Goal: Task Accomplishment & Management: Complete application form

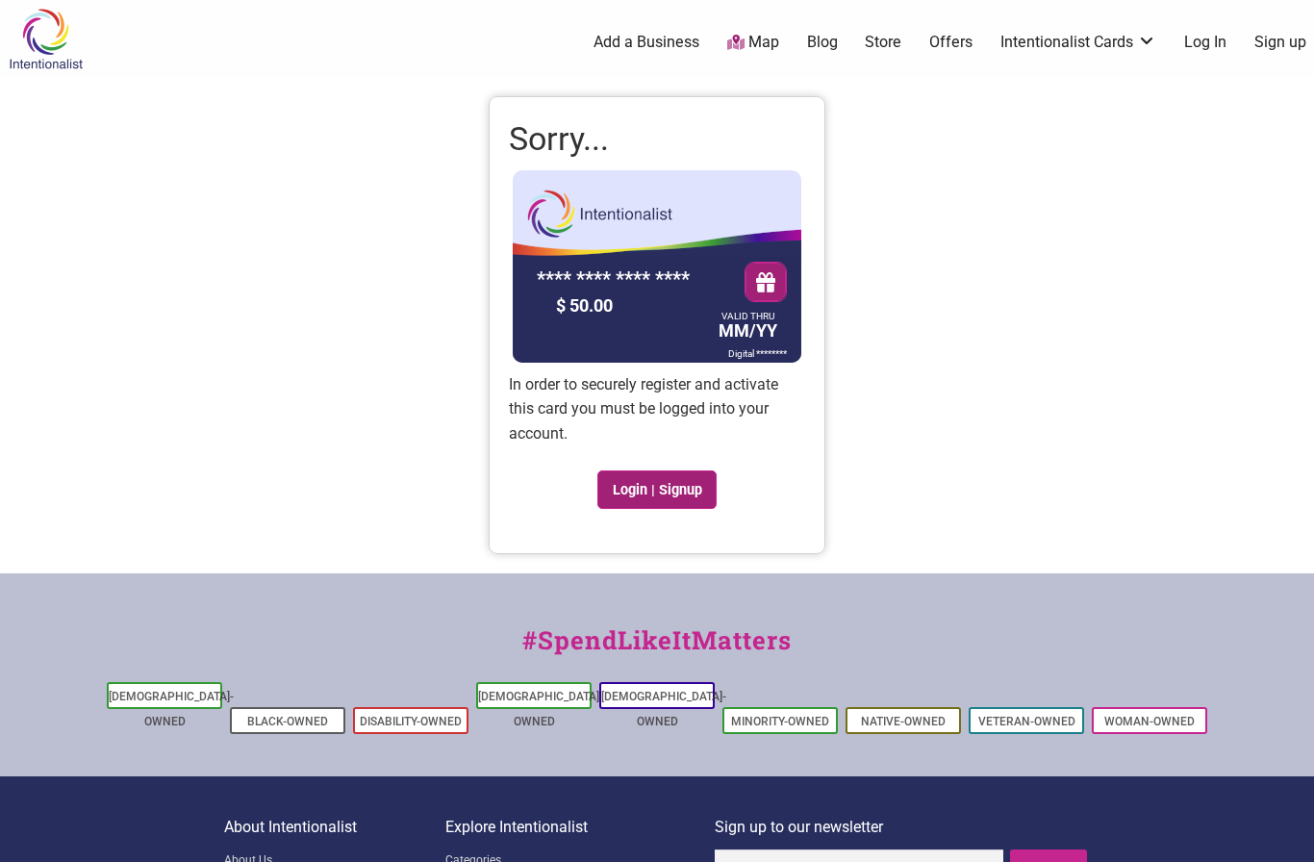
click at [652, 482] on link "Login | Signup" at bounding box center [656, 489] width 119 height 38
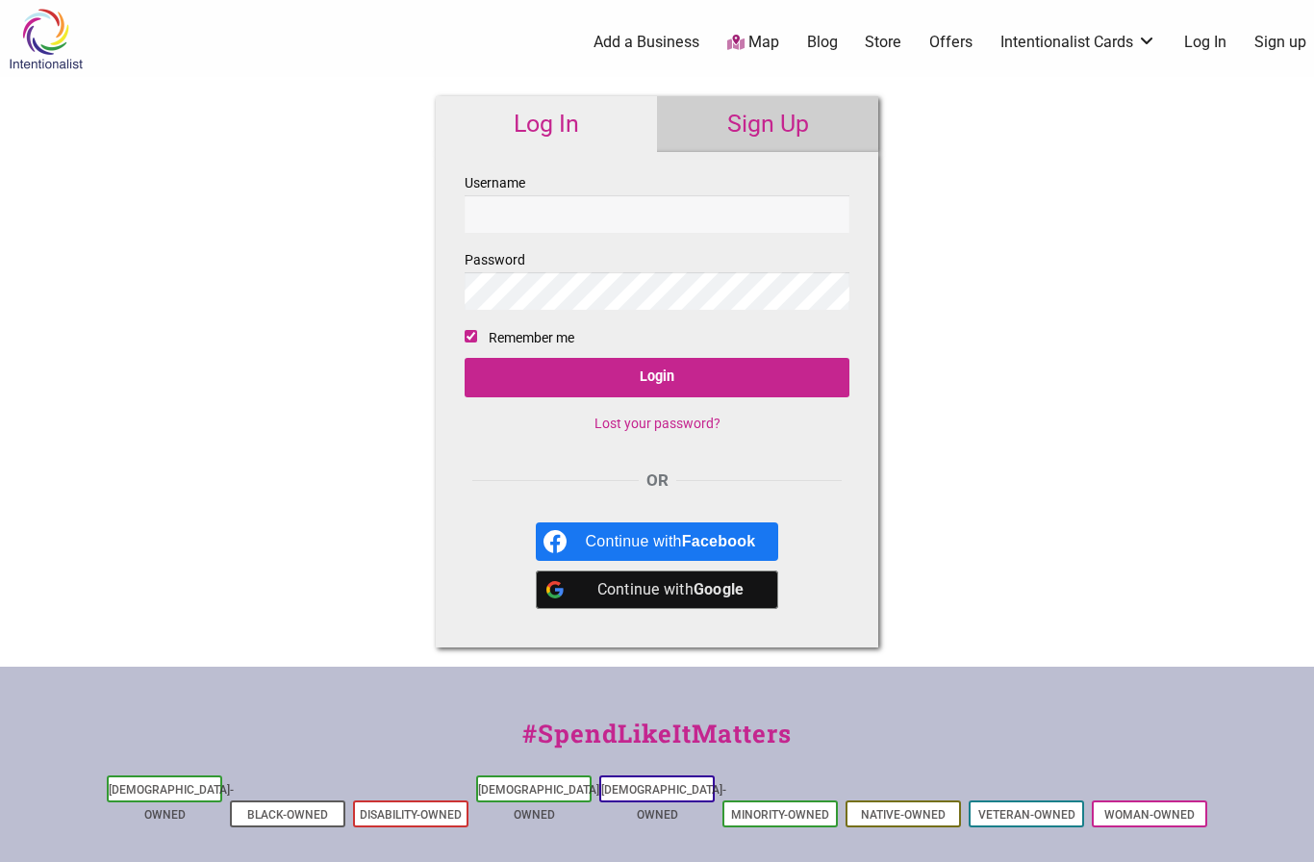
click at [772, 121] on link "Sign Up" at bounding box center [767, 124] width 221 height 56
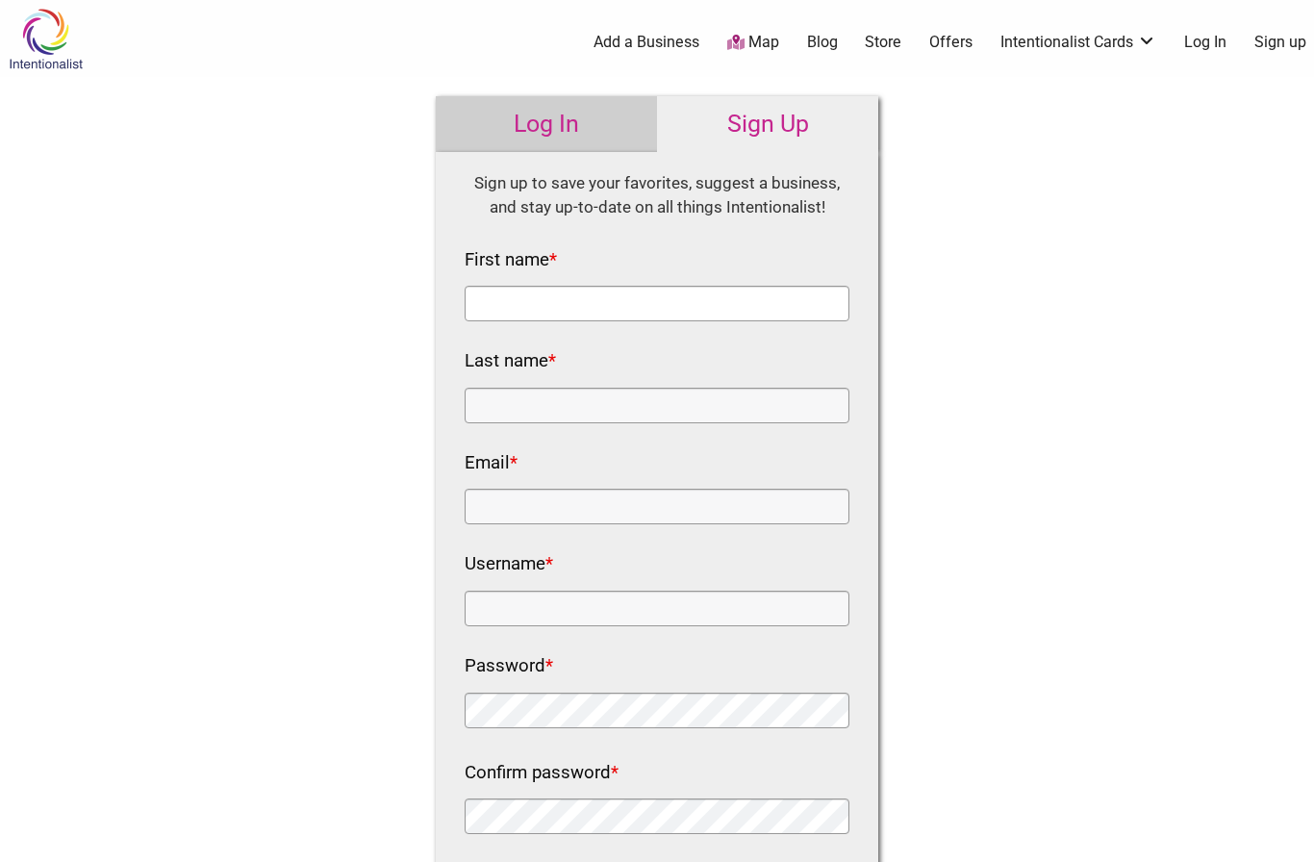
click at [667, 311] on input "First name *" at bounding box center [657, 304] width 385 height 36
click at [683, 844] on nf-rows-wrap "HTML Sign up to save your favorites, suggest a business, and stay up-to-date on…" at bounding box center [657, 536] width 385 height 730
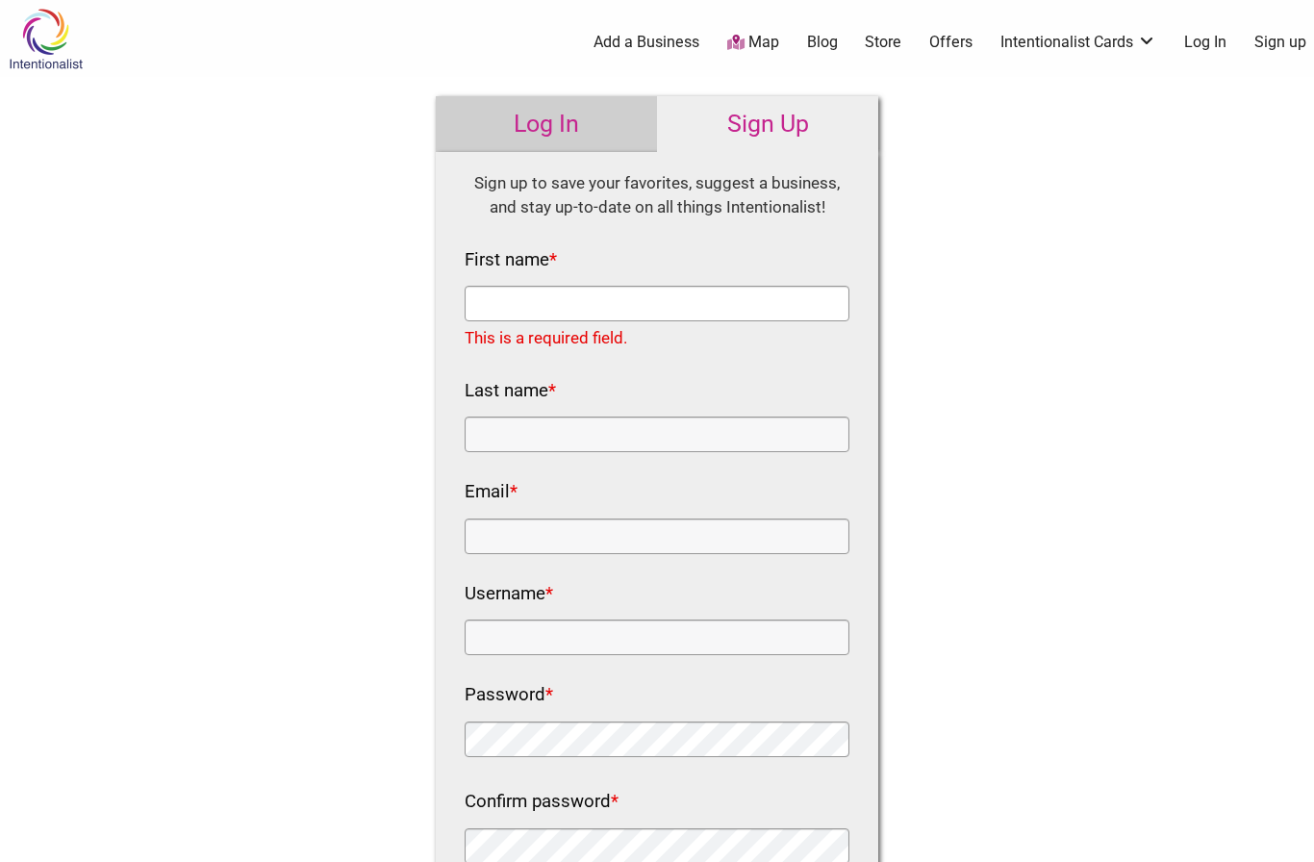
click at [639, 308] on input "First name *" at bounding box center [657, 304] width 385 height 36
type input "Caleb"
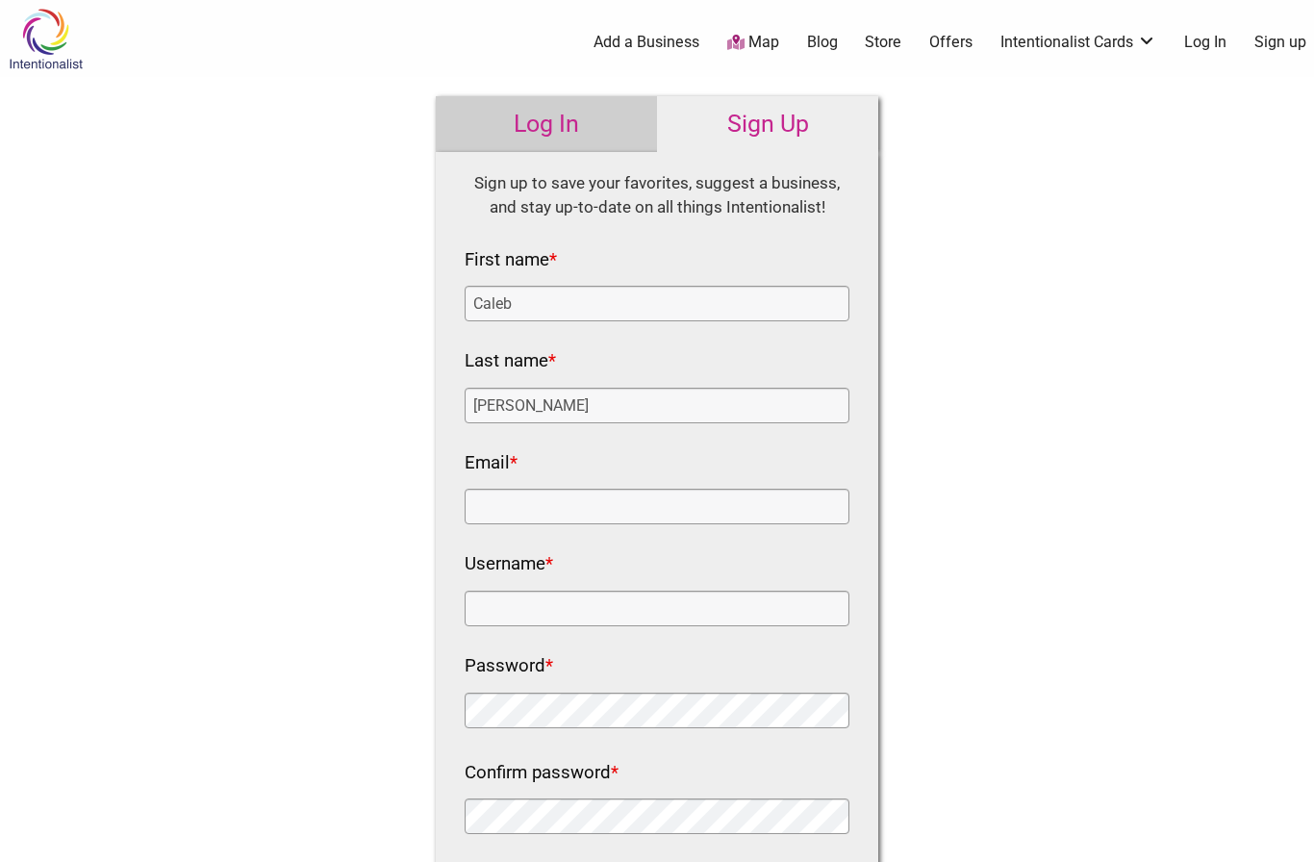
type input "[PERSON_NAME]"
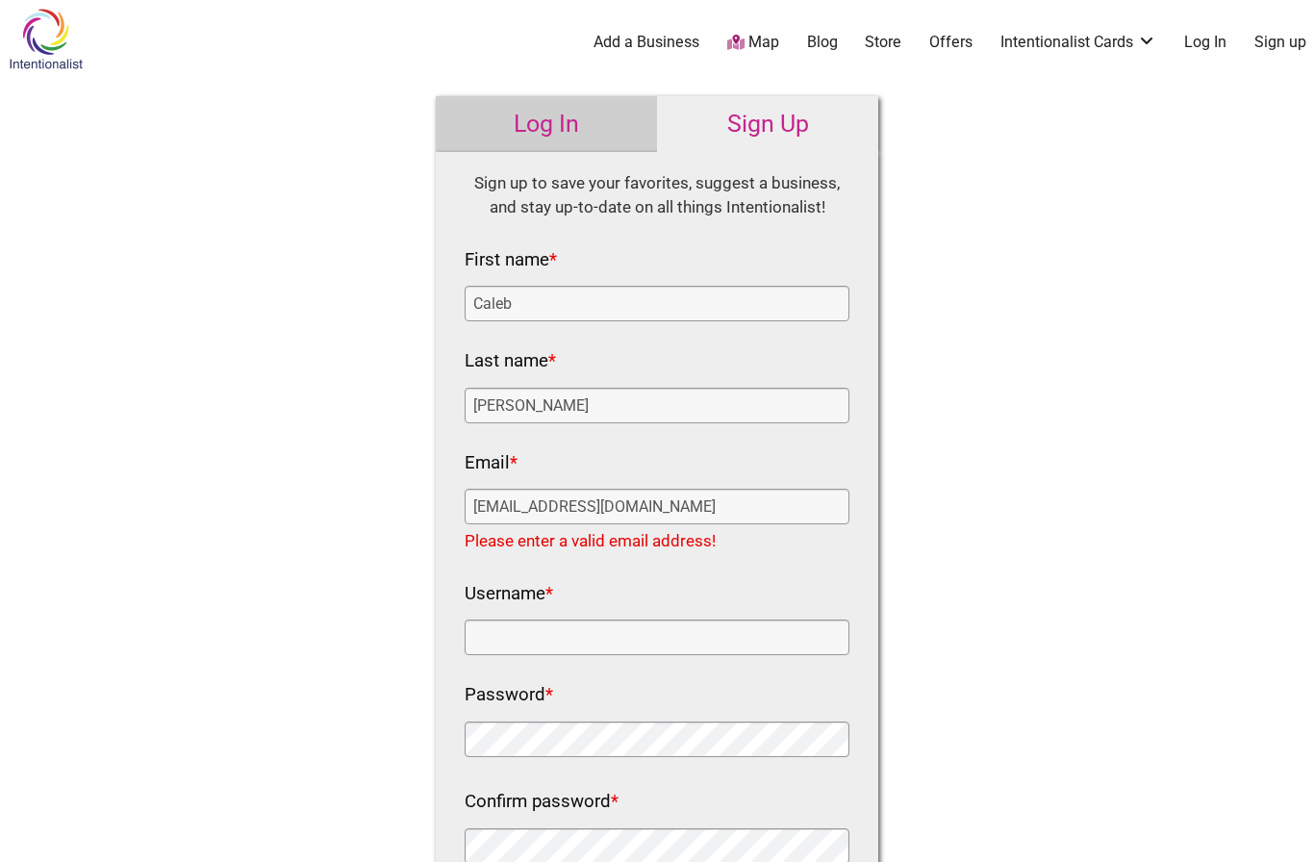
type input "[EMAIL_ADDRESS][DOMAIN_NAME]"
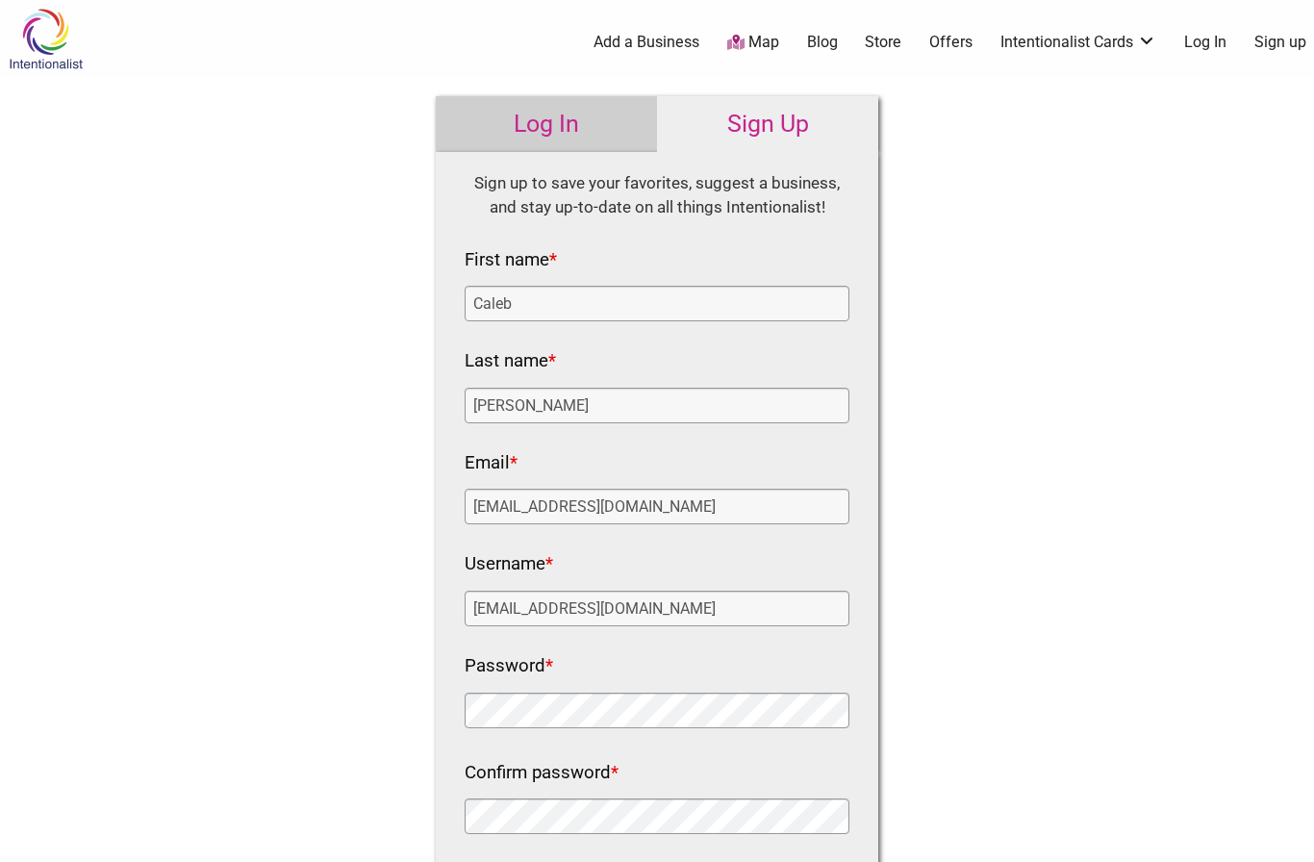
type input "[EMAIL_ADDRESS][DOMAIN_NAME]"
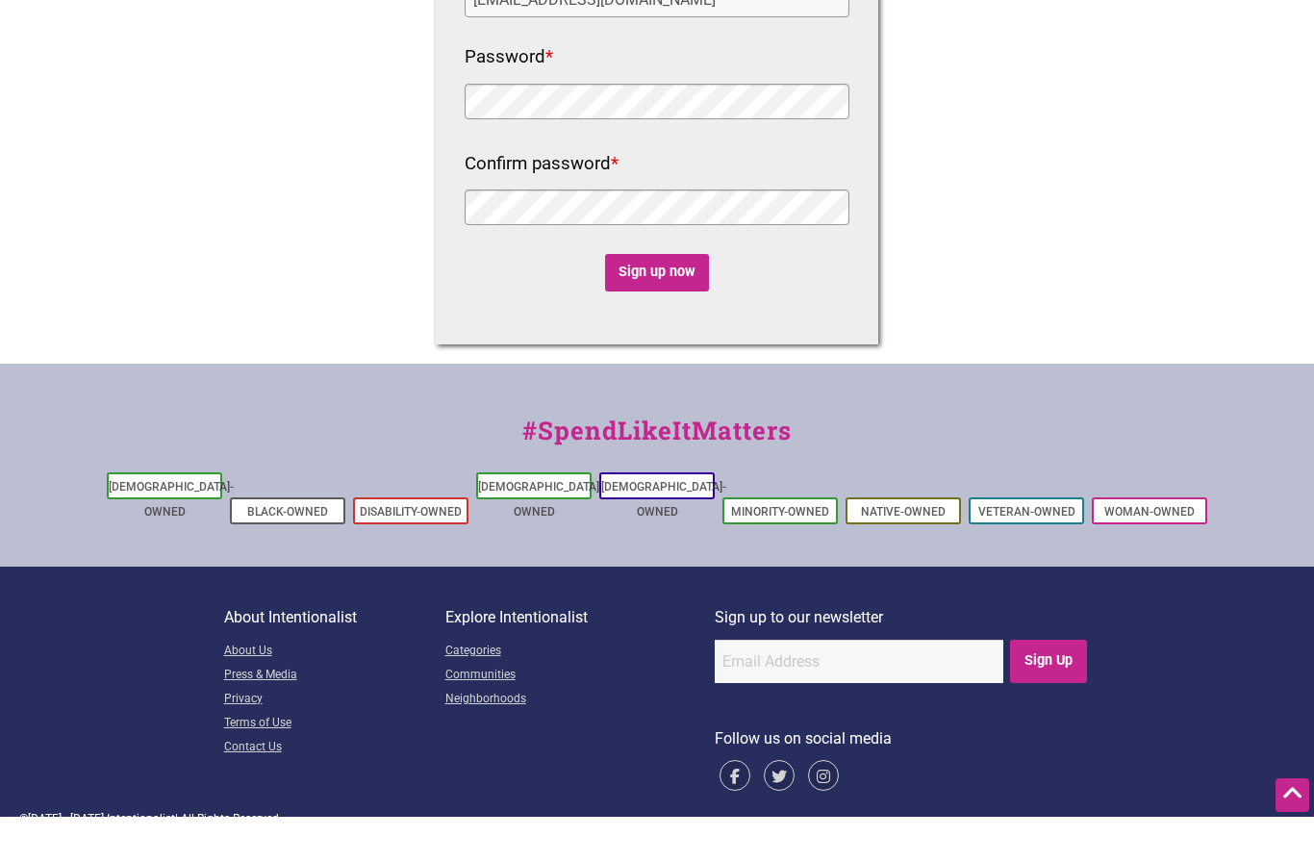
click at [829, 836] on div "© [DATE] - [DATE] Intentionalist | All Rights Reserved" at bounding box center [657, 864] width 1314 height 56
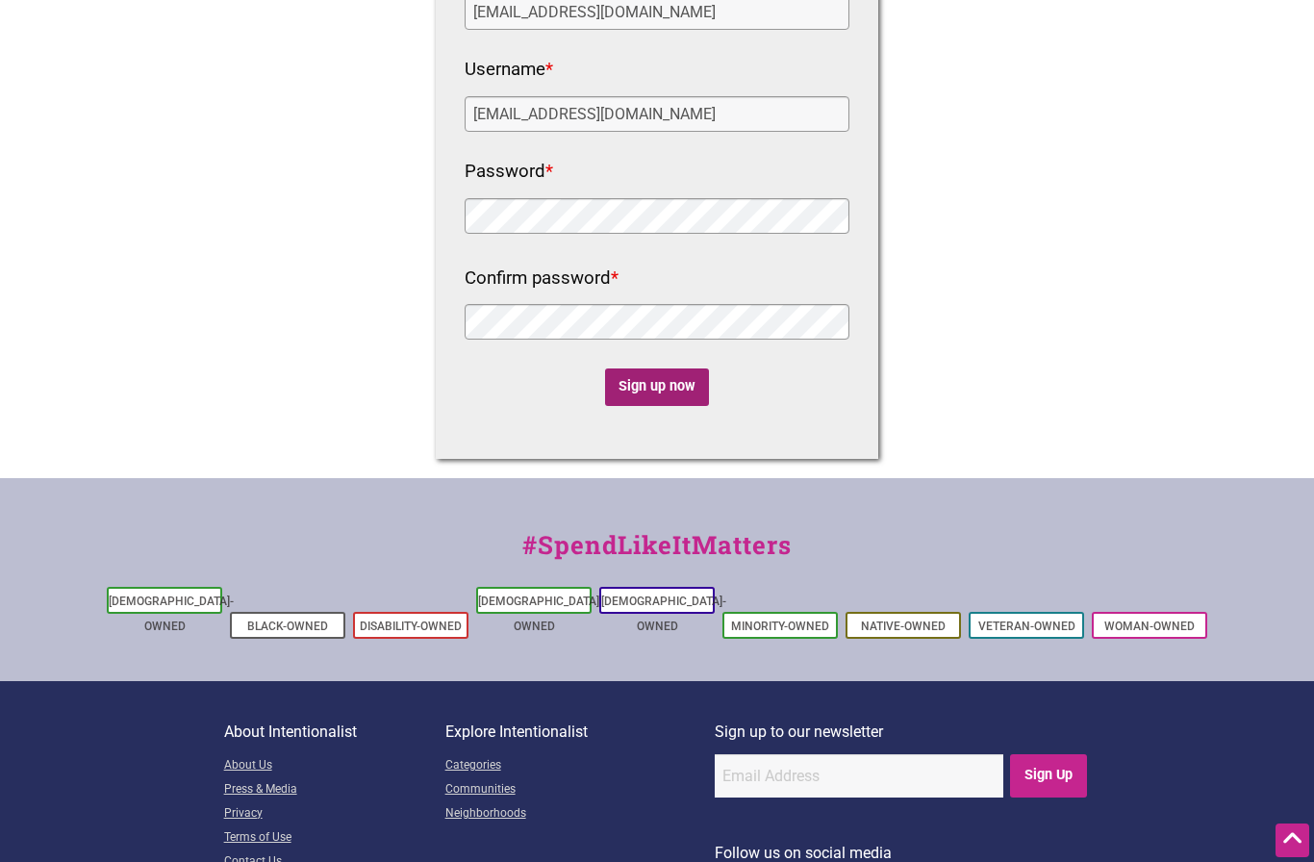
click at [663, 381] on input "Sign up now" at bounding box center [657, 387] width 105 height 38
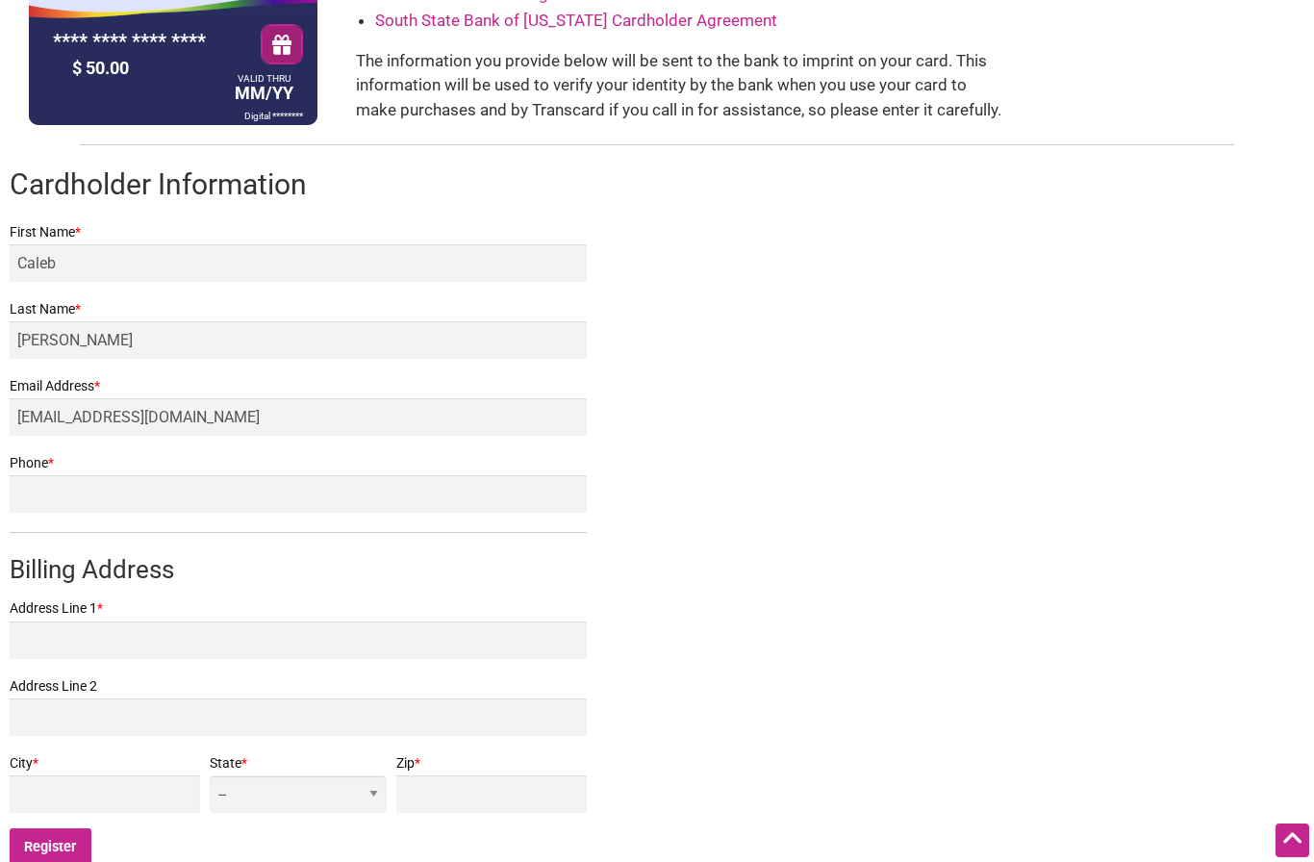
scroll to position [214, 0]
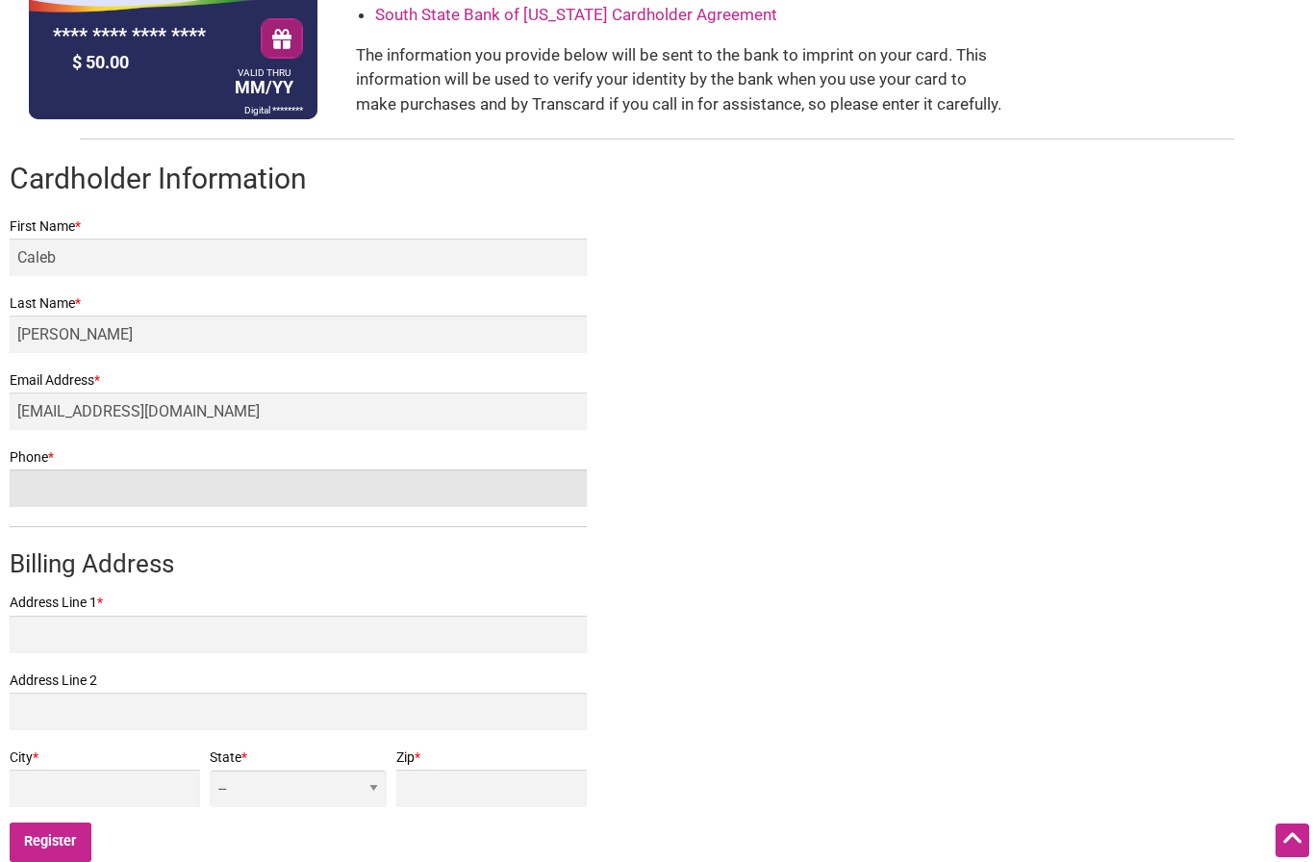
click at [188, 492] on input "Phone *" at bounding box center [298, 488] width 577 height 38
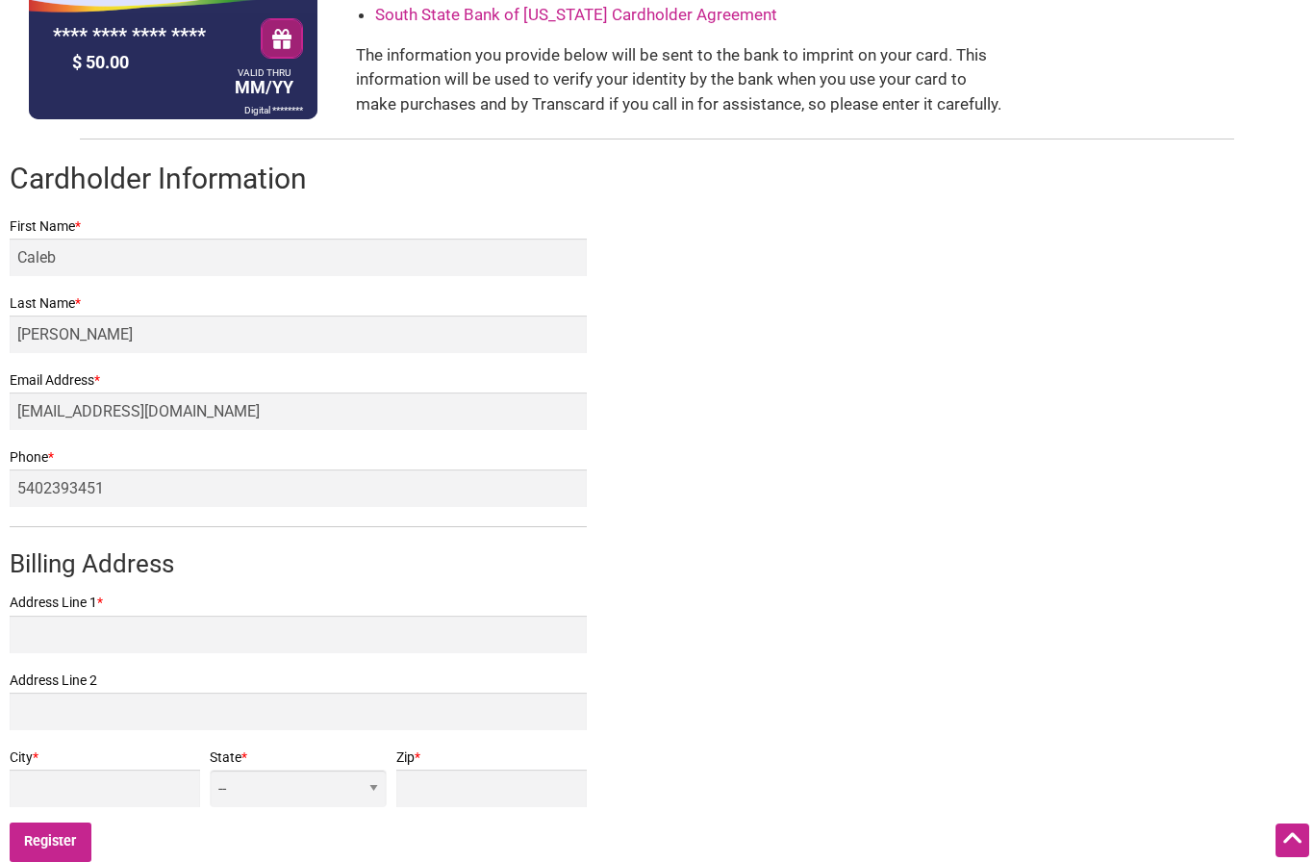
type input "5402393451"
type input "[STREET_ADDRESS]"
type input "Burien"
select select "WA"
type input "Burien"
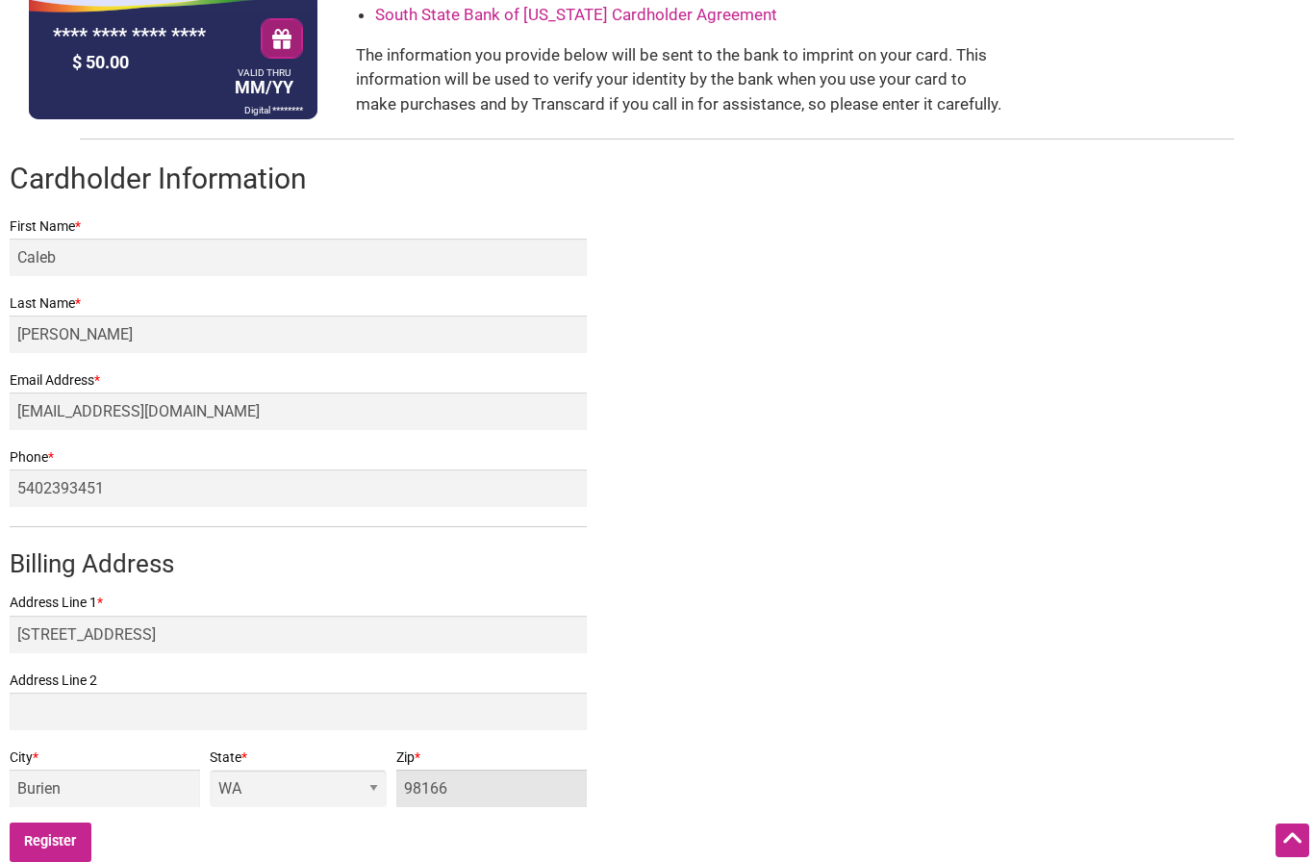
type input "98166"
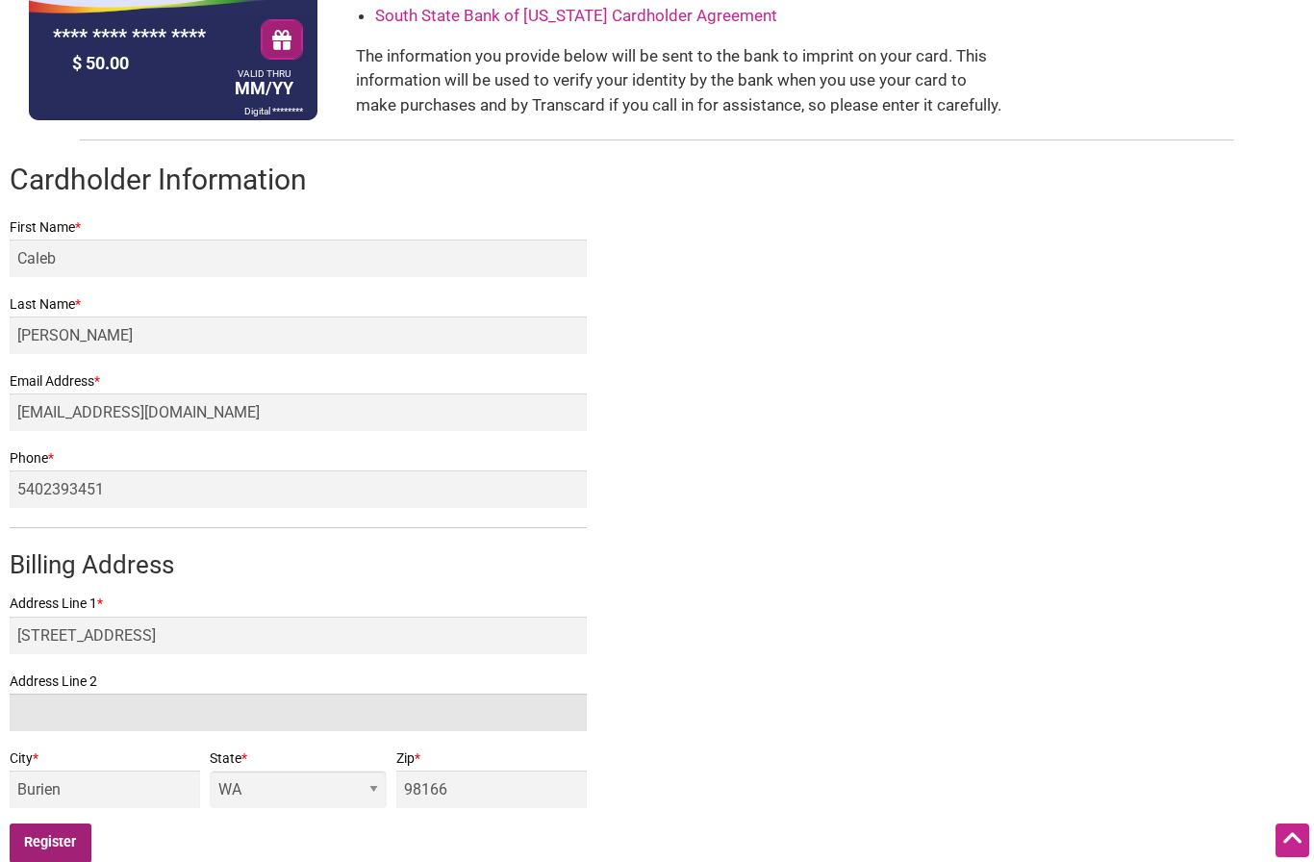
click at [56, 830] on input "Register" at bounding box center [51, 842] width 82 height 39
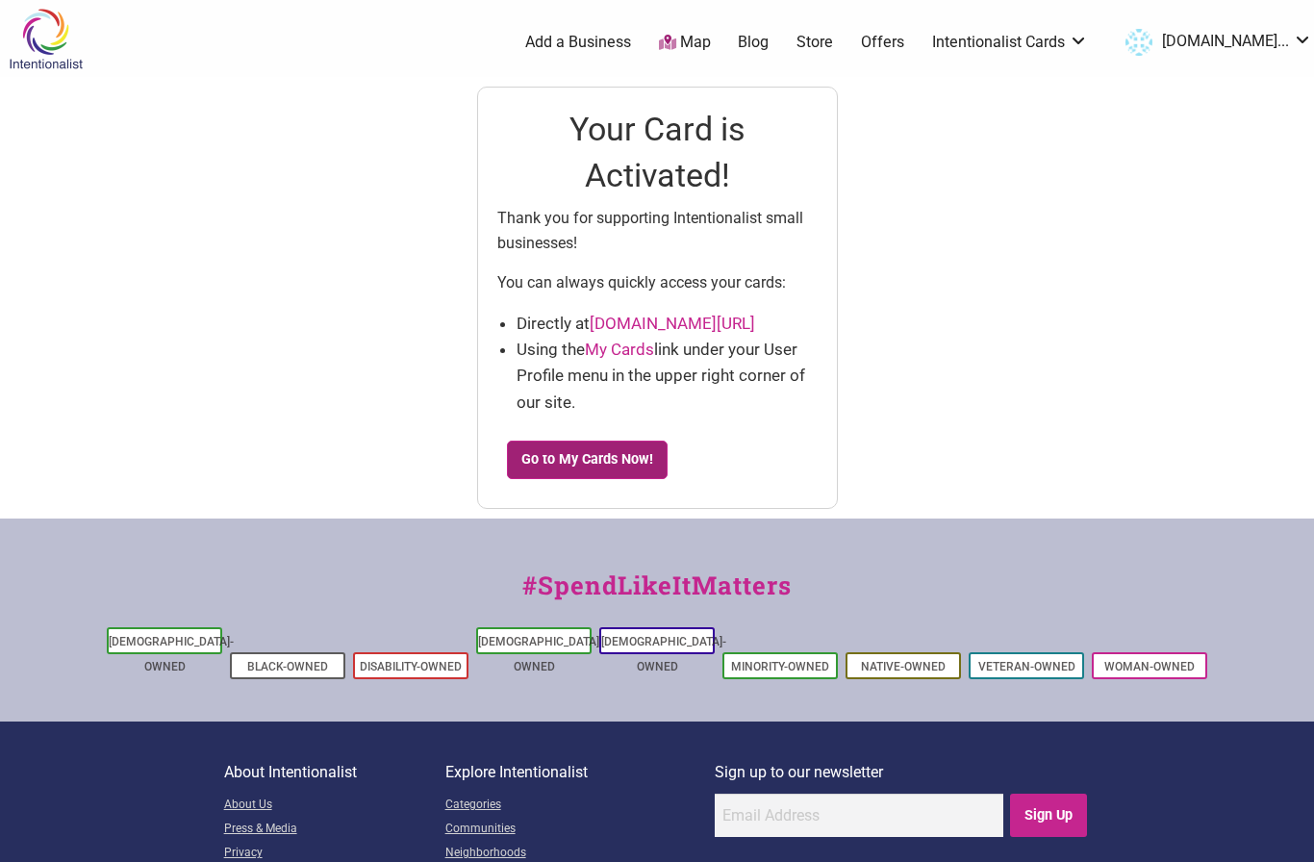
click at [591, 473] on link "Go to My Cards Now!" at bounding box center [588, 460] width 162 height 38
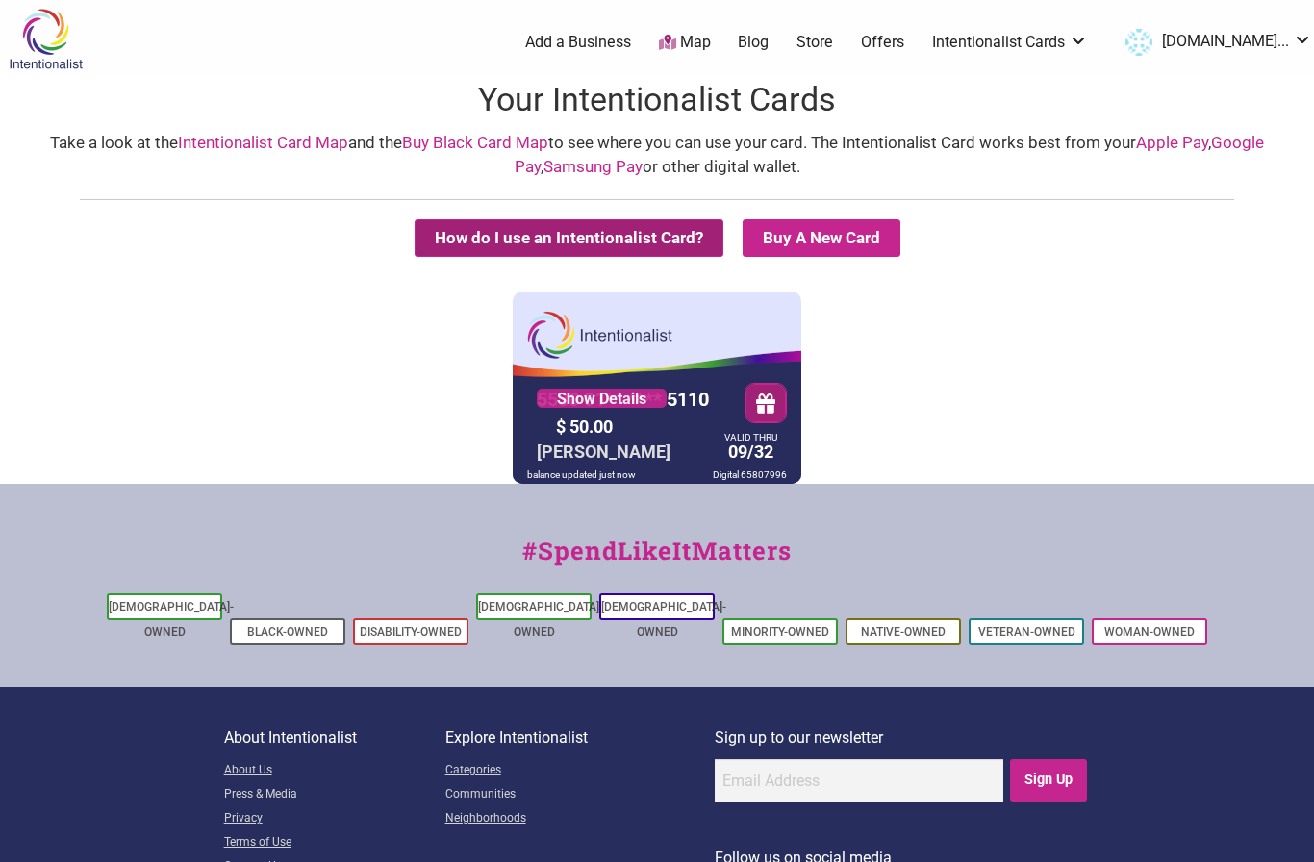
click at [566, 237] on button "How do I use an Intentionalist Card?" at bounding box center [569, 238] width 309 height 38
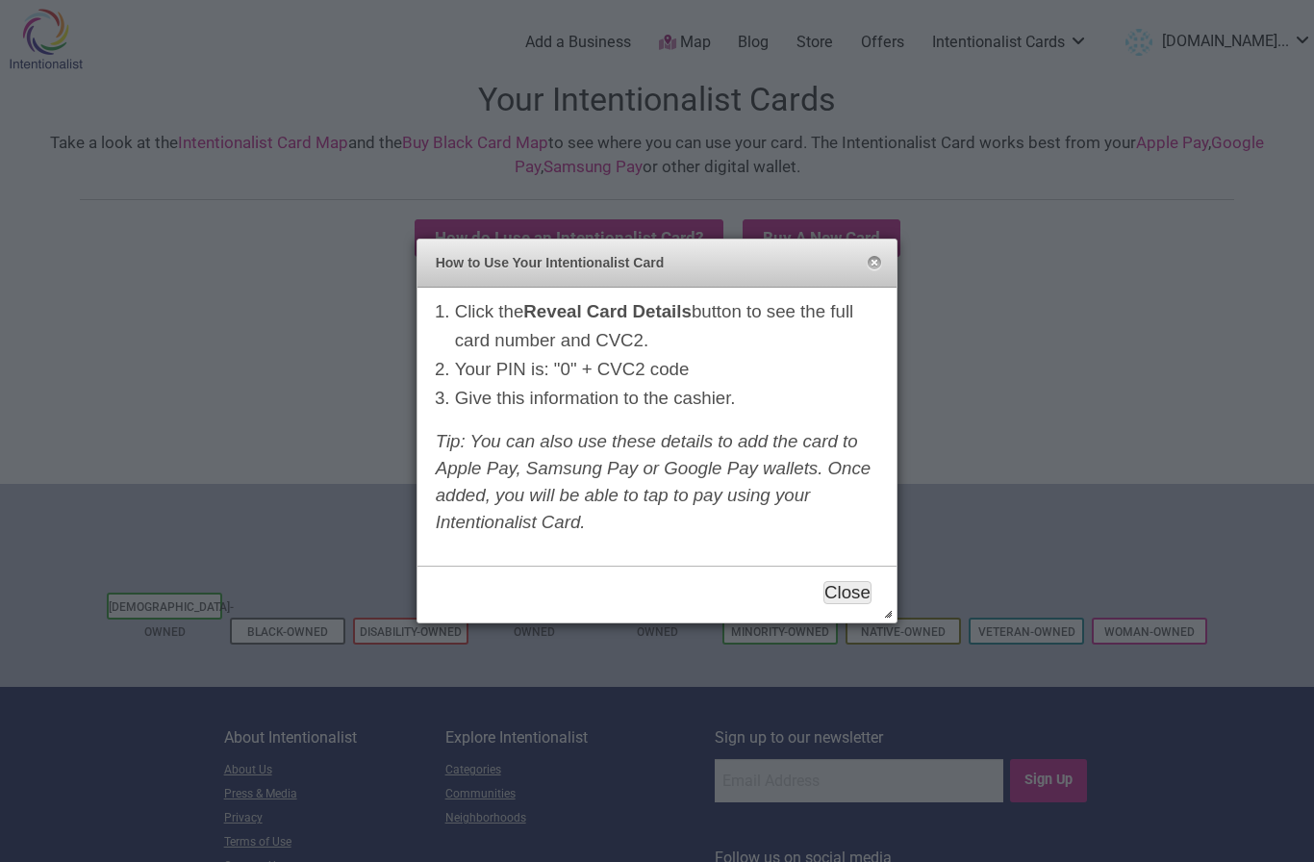
click at [836, 597] on button "Close" at bounding box center [847, 592] width 48 height 23
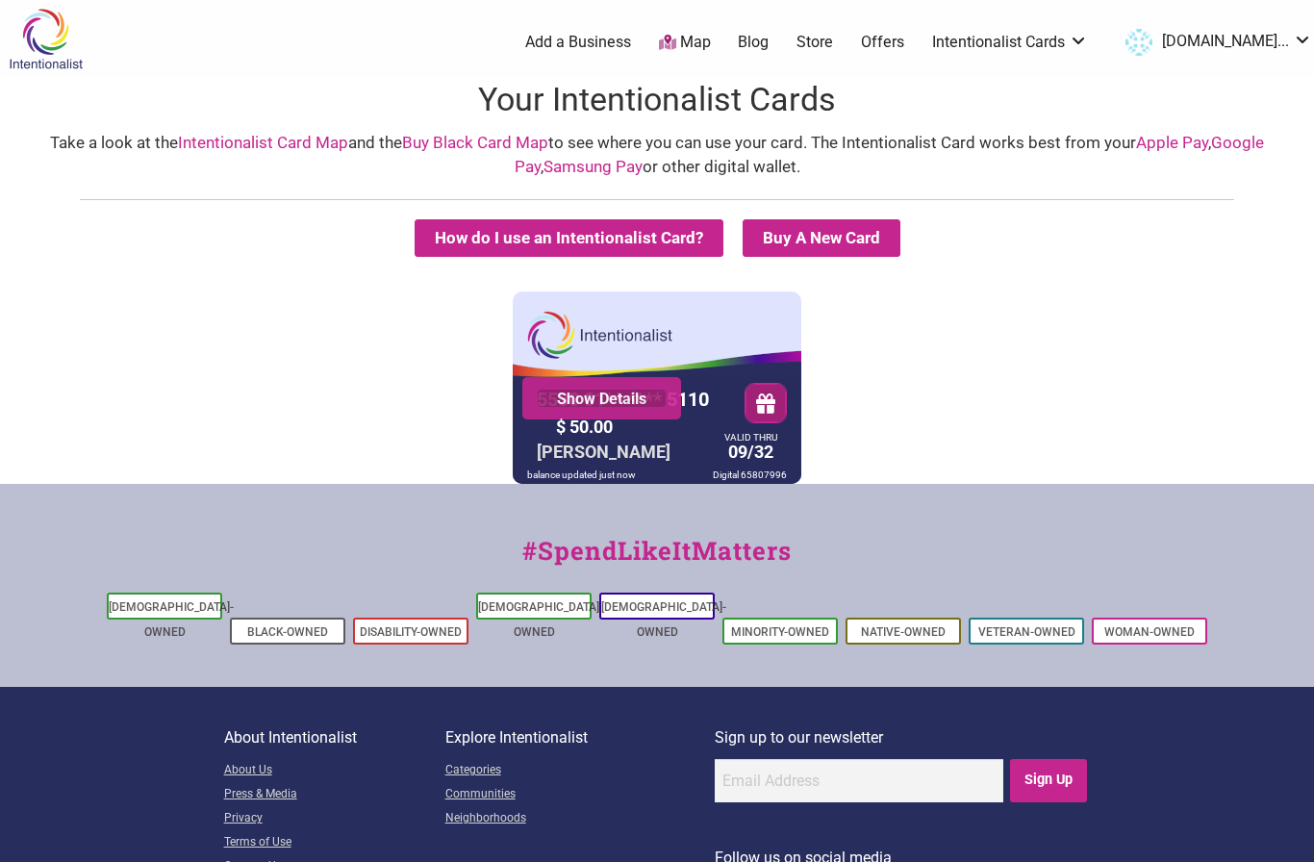
click at [598, 394] on link "Show Details" at bounding box center [602, 398] width 130 height 19
click at [904, 46] on link "Offers" at bounding box center [882, 42] width 43 height 21
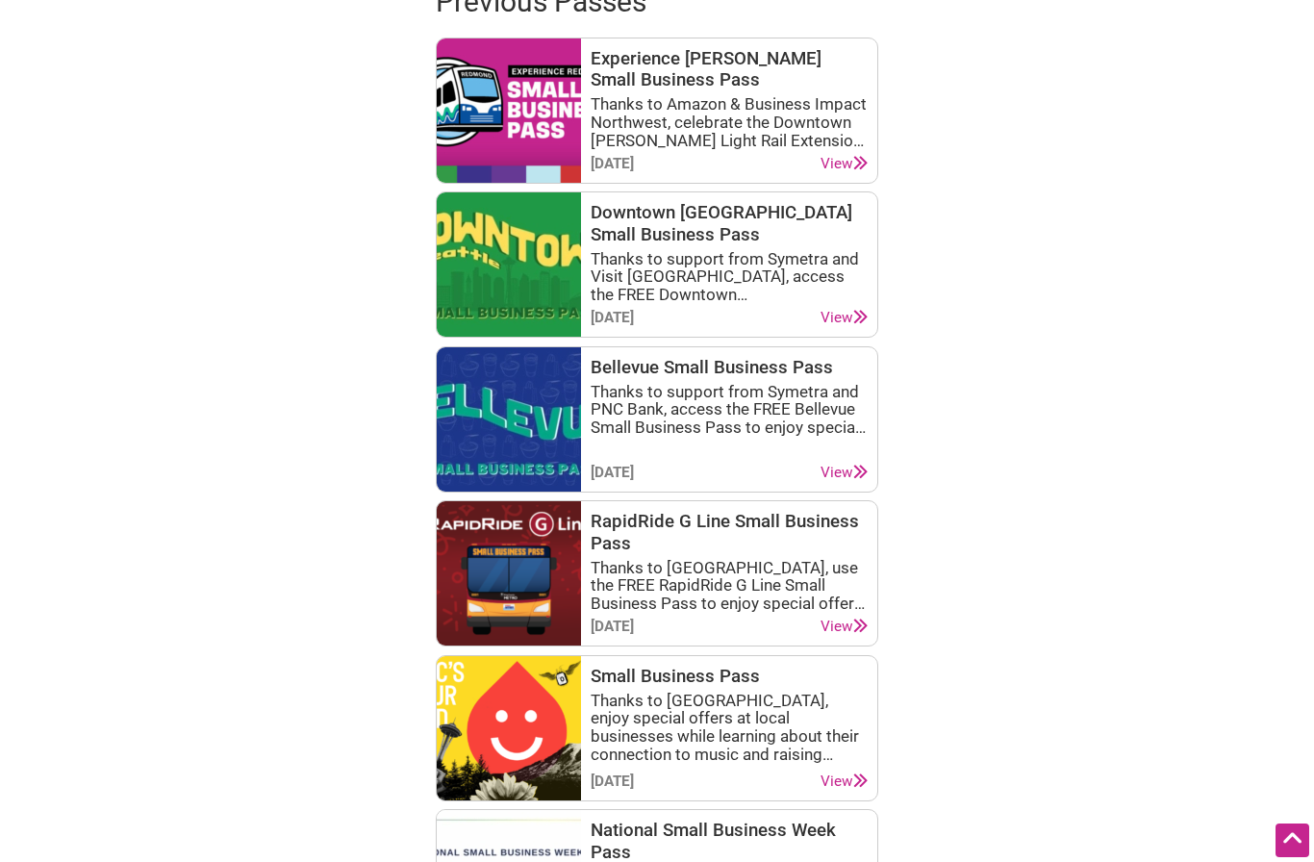
scroll to position [1412, 0]
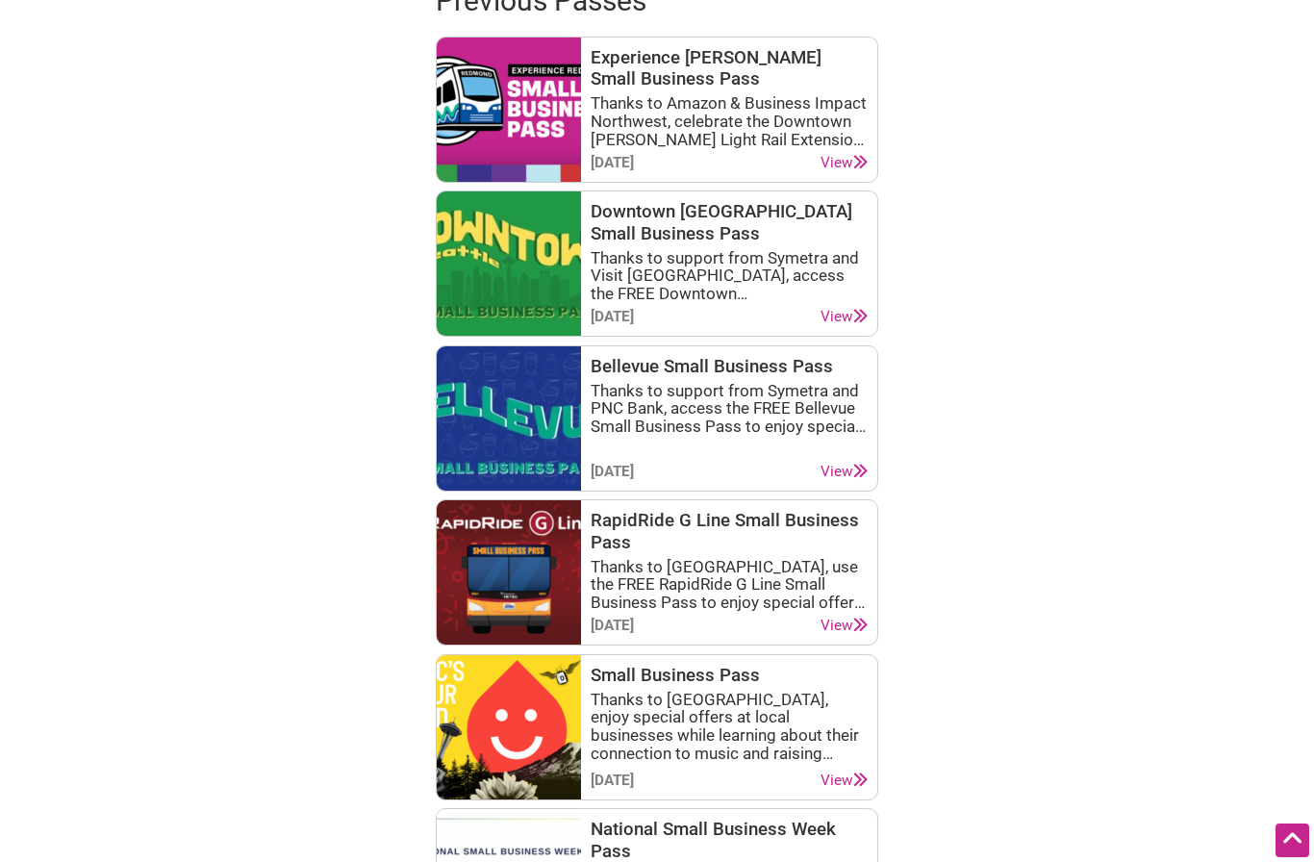
click at [1150, 650] on div "Discover two exciting ways to support and save at diverse local businesses thro…" at bounding box center [657, 282] width 1314 height 3234
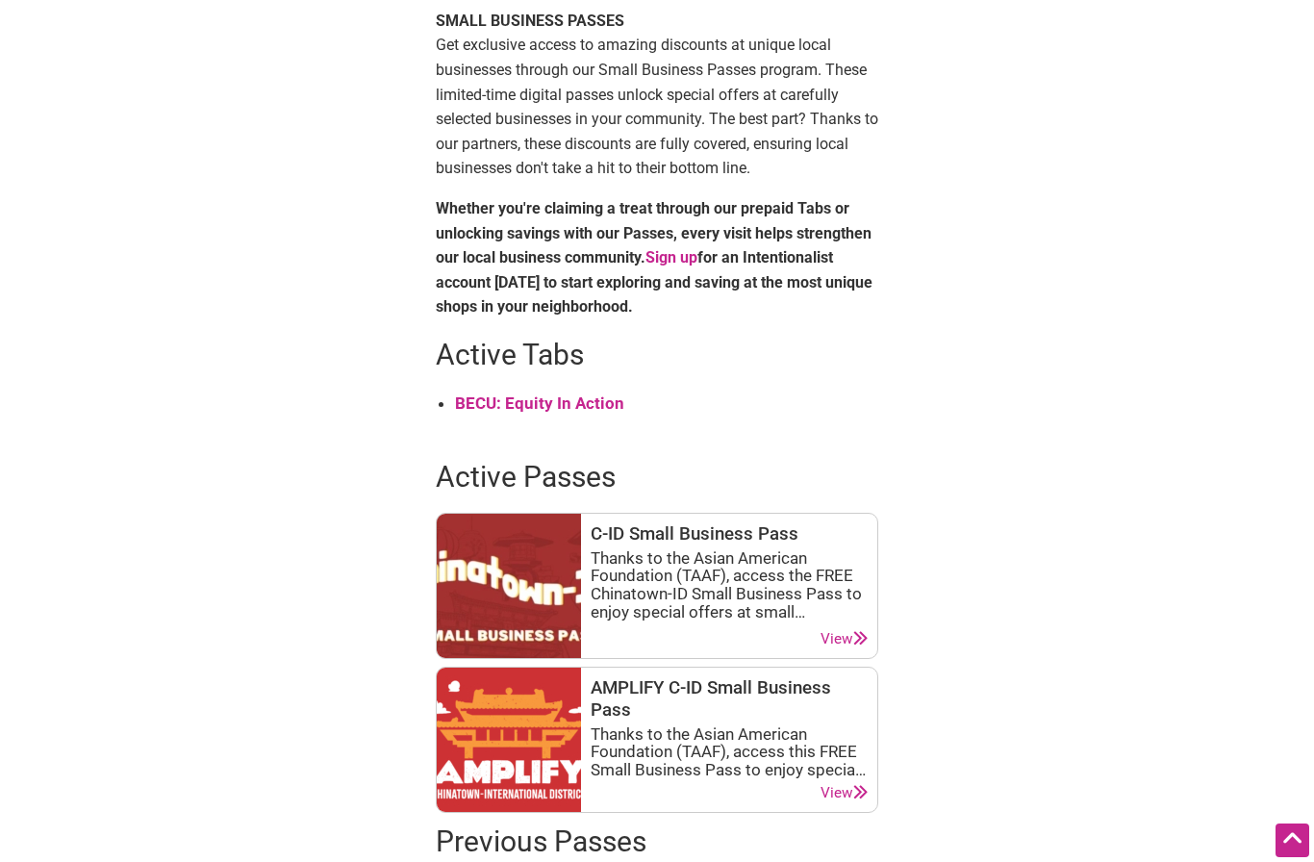
scroll to position [0, 0]
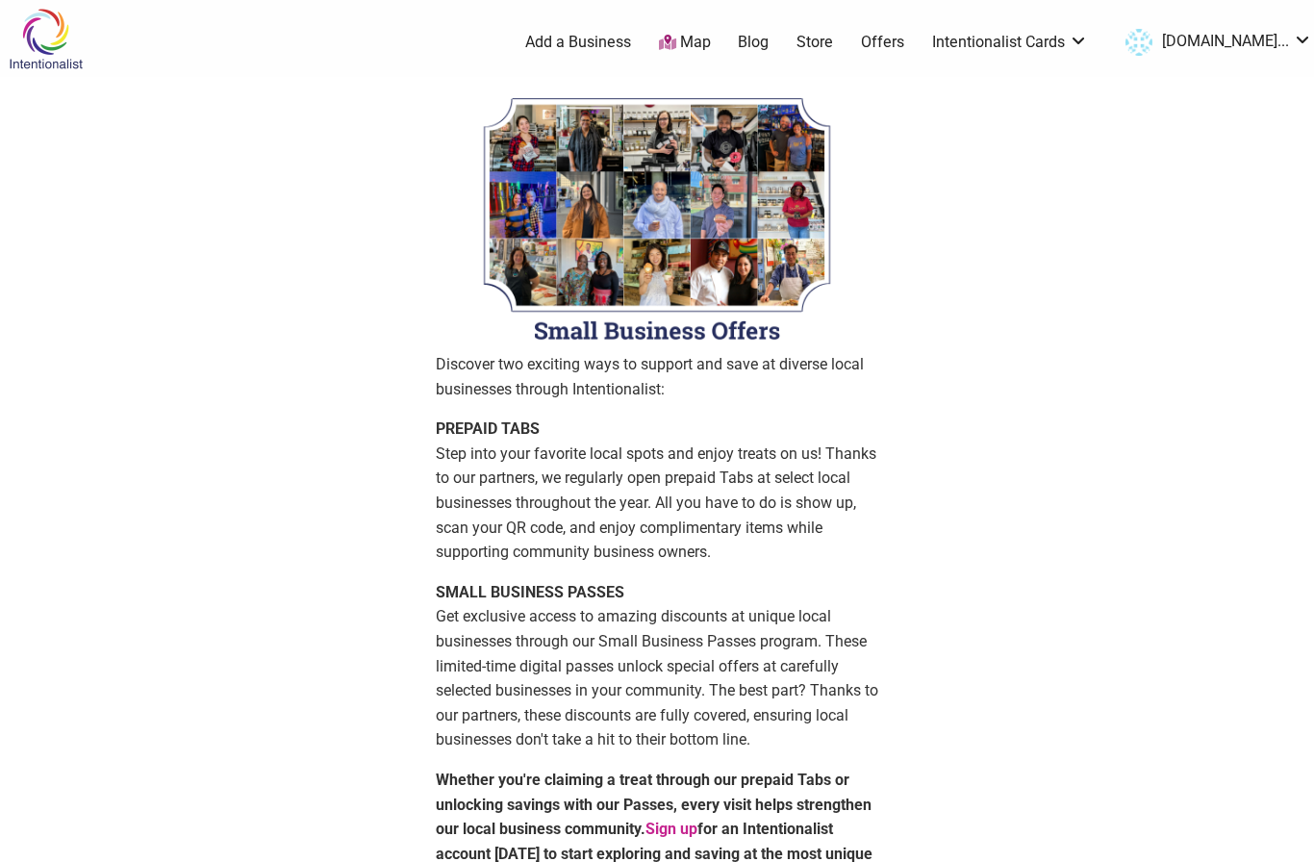
click at [711, 32] on link "Map" at bounding box center [685, 43] width 52 height 22
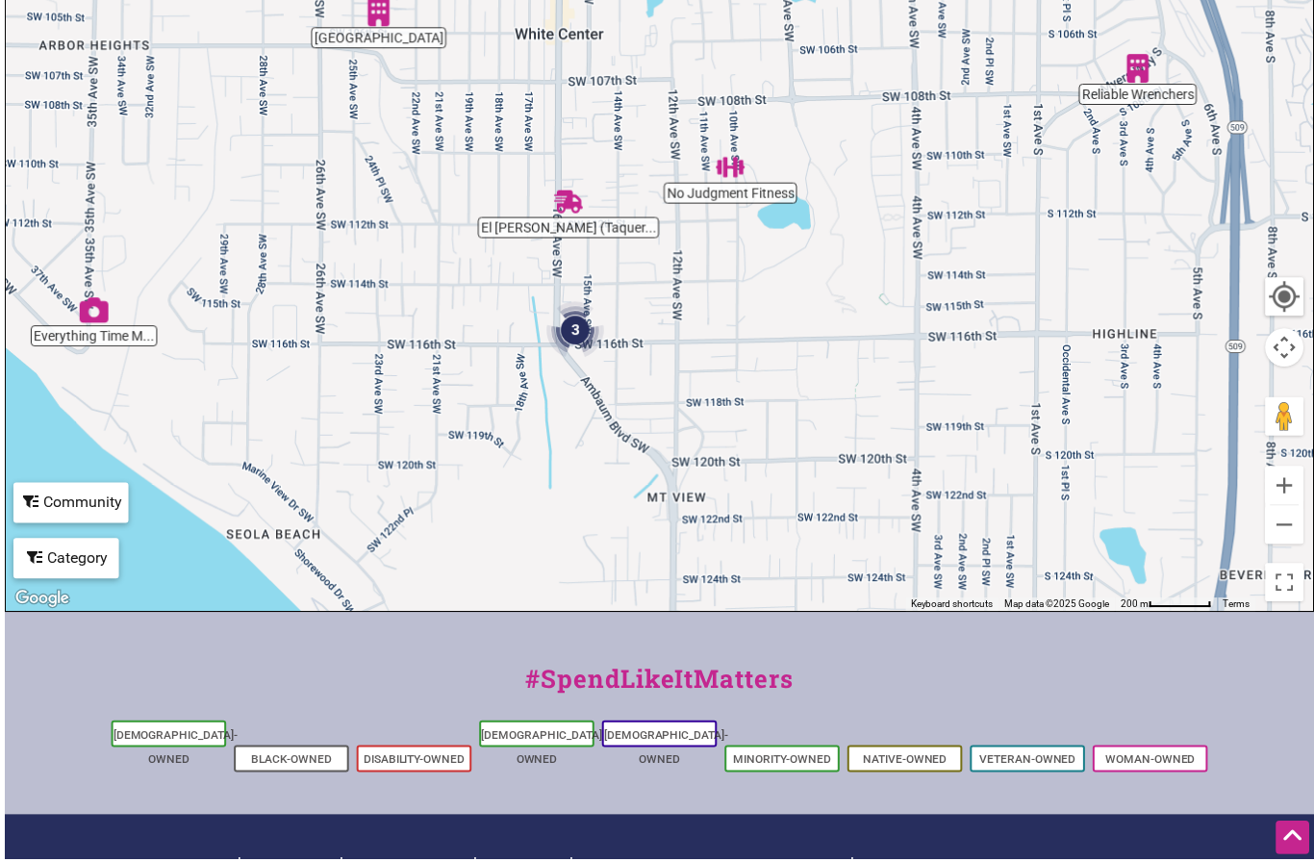
scroll to position [430, 0]
